Goal: Check status: Check status

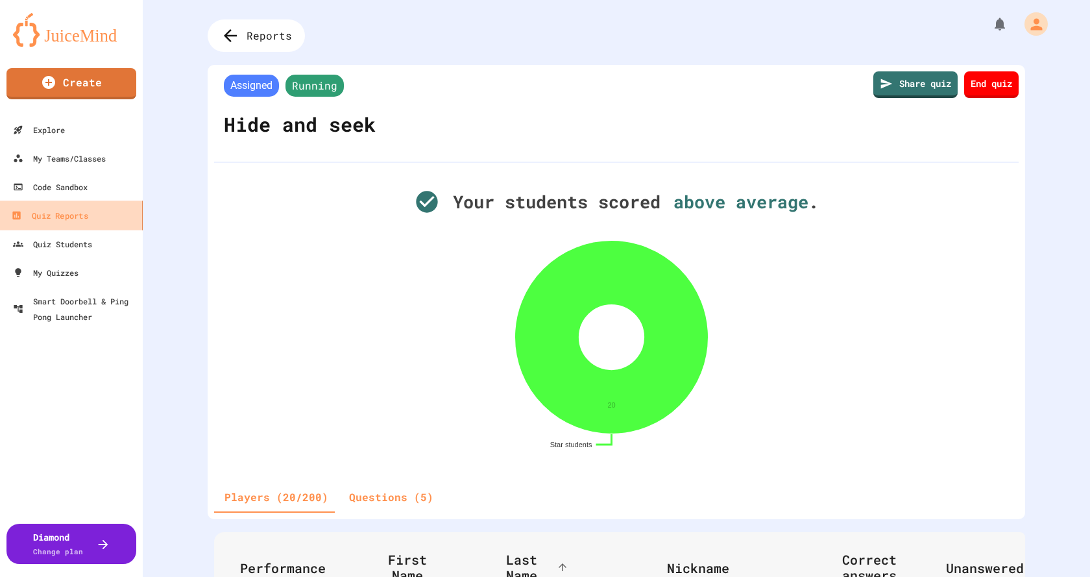
click at [62, 218] on div "Quiz Reports" at bounding box center [49, 216] width 77 height 16
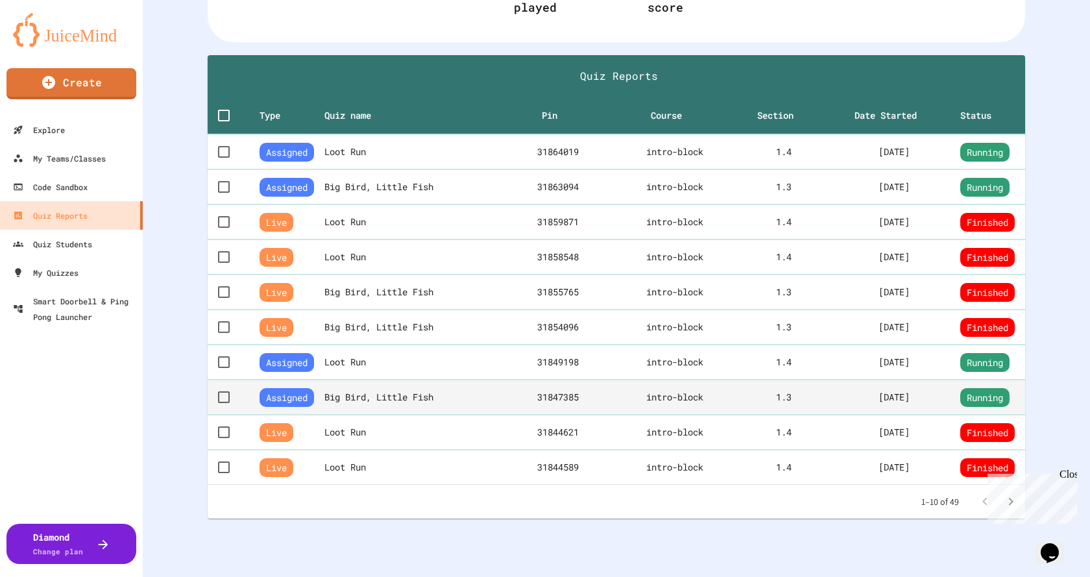
scroll to position [250, 0]
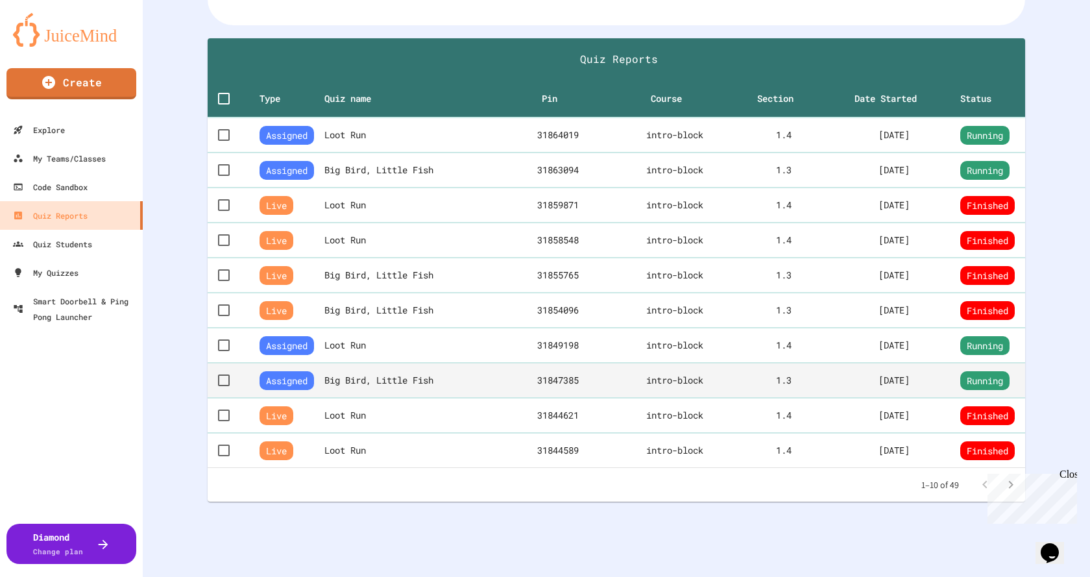
click at [393, 370] on th "Big Bird, Little Fish" at bounding box center [415, 380] width 182 height 35
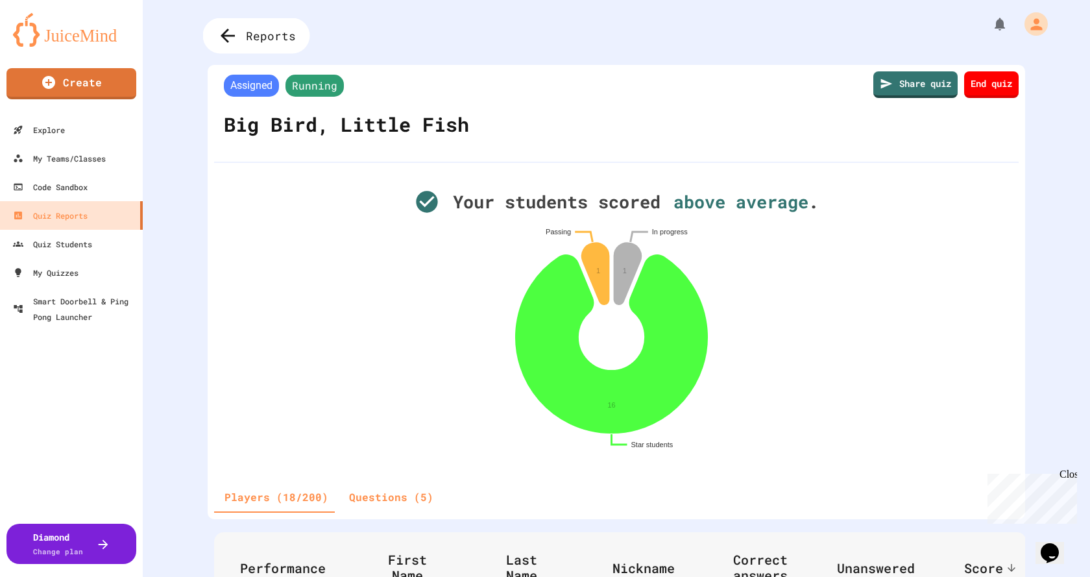
click at [256, 37] on span "Reports" at bounding box center [271, 35] width 50 height 17
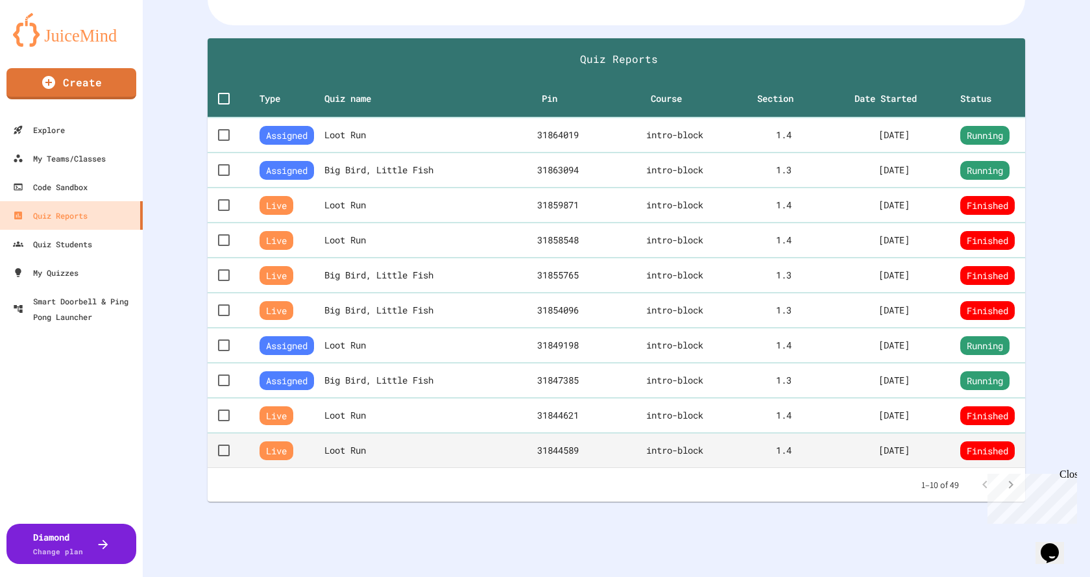
scroll to position [250, 0]
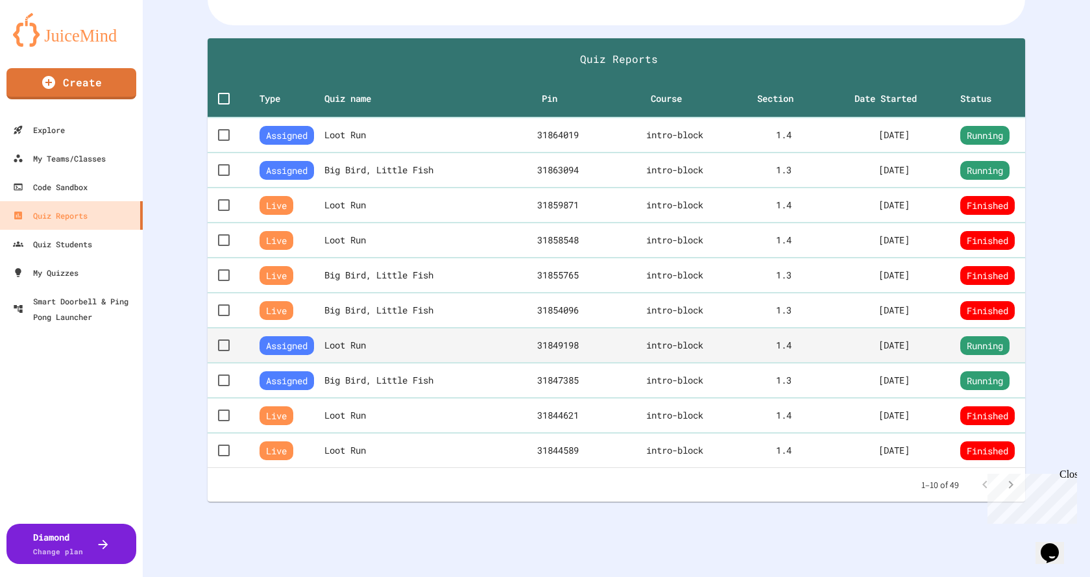
click at [371, 328] on th "Loot Run" at bounding box center [415, 345] width 182 height 35
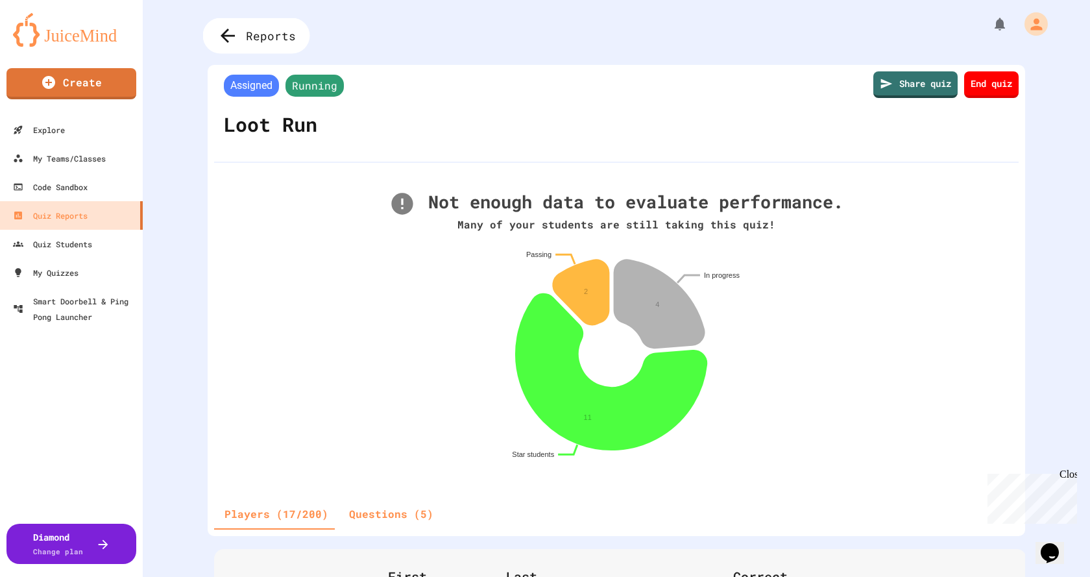
click at [225, 40] on icon at bounding box center [228, 36] width 14 height 14
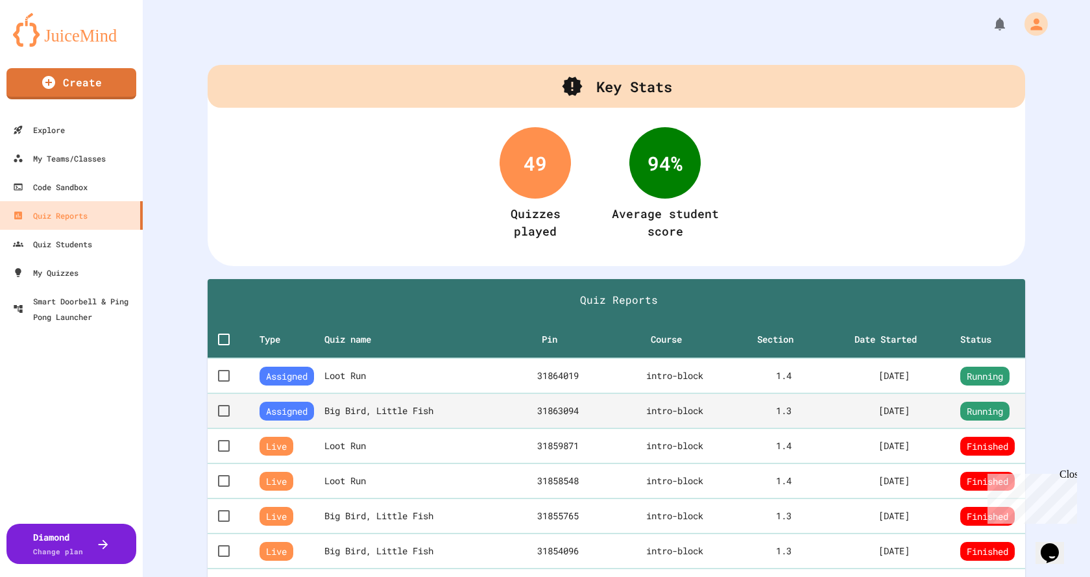
click at [535, 413] on td "31863094" at bounding box center [558, 410] width 104 height 35
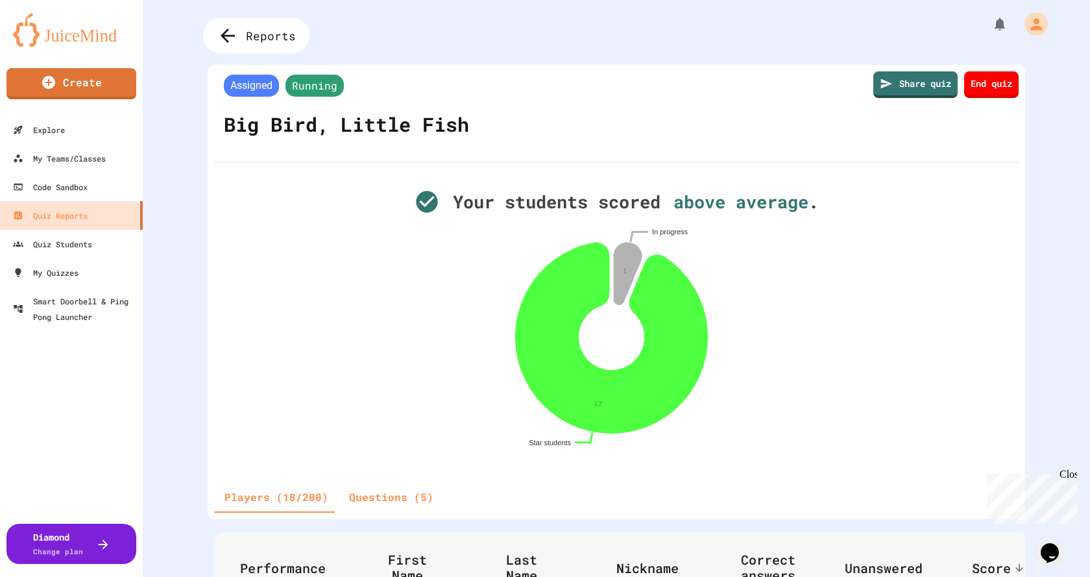
click at [238, 34] on icon at bounding box center [227, 35] width 21 height 21
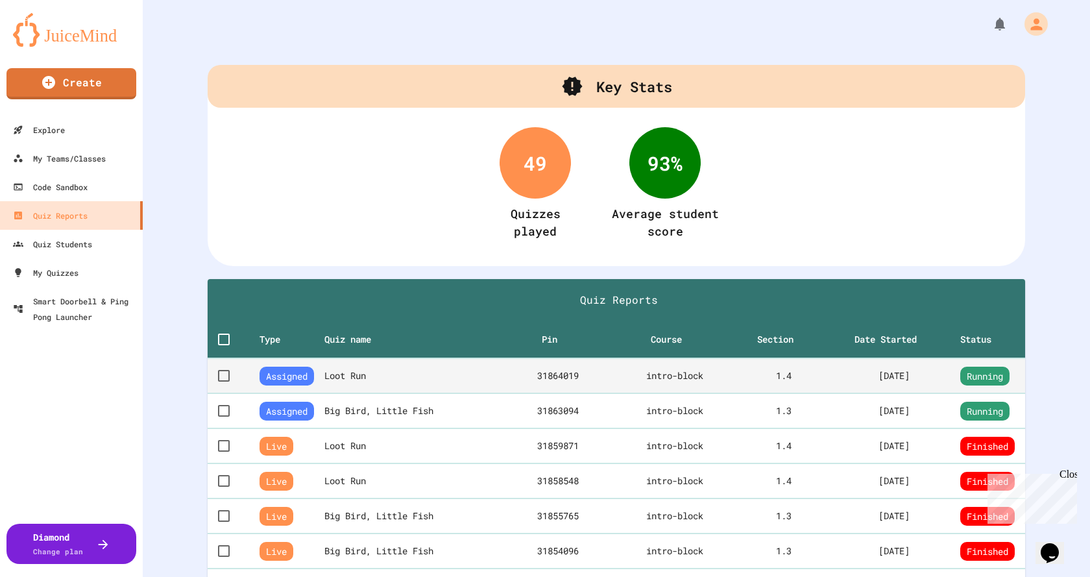
click at [526, 383] on td "31864019" at bounding box center [558, 375] width 104 height 35
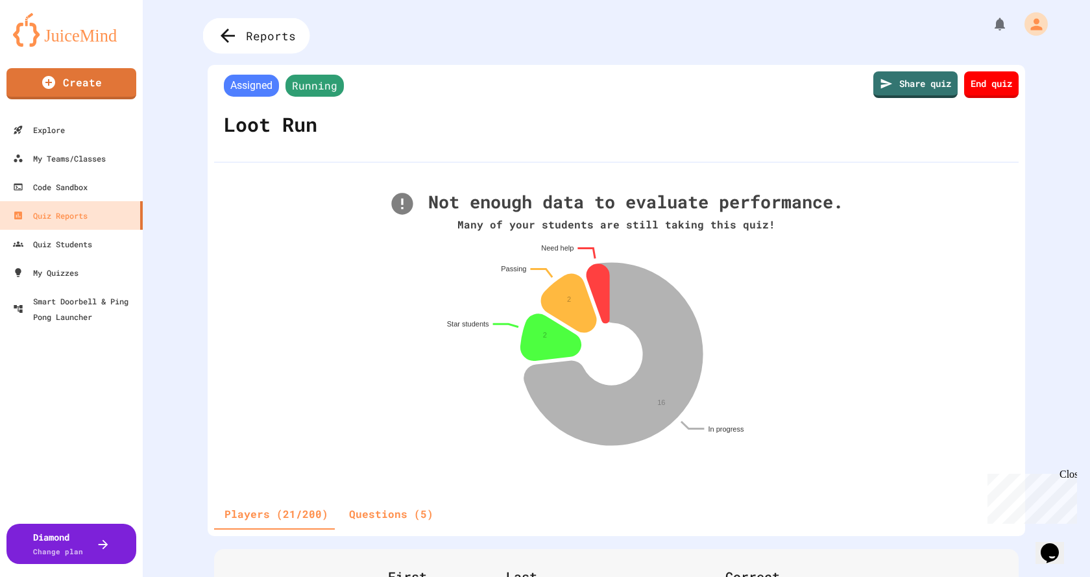
click at [233, 43] on icon at bounding box center [227, 35] width 21 height 21
